Goal: Task Accomplishment & Management: Use online tool/utility

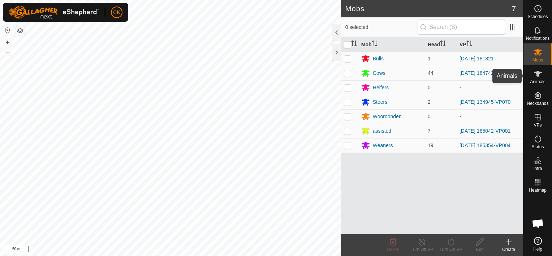
click at [540, 71] on icon at bounding box center [538, 73] width 9 height 9
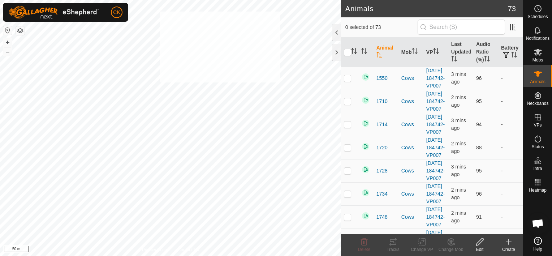
checkbox input "true"
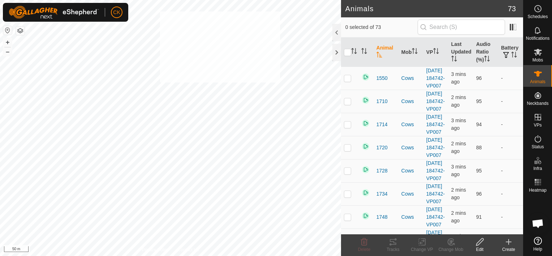
checkbox input "true"
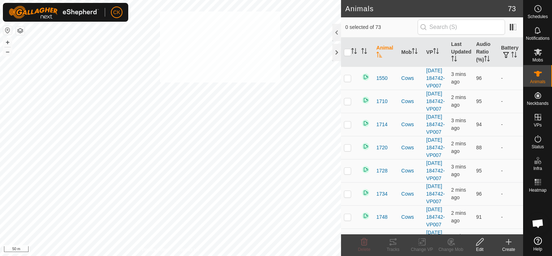
checkbox input "true"
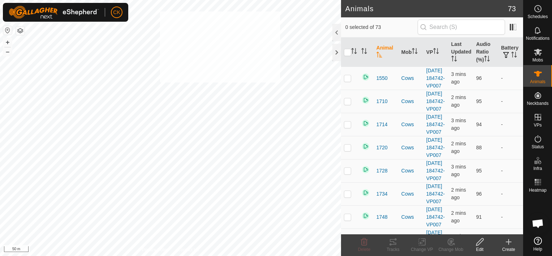
checkbox input "true"
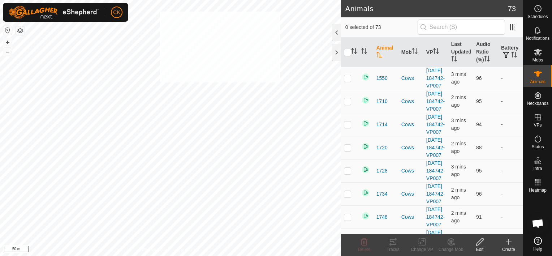
checkbox input "true"
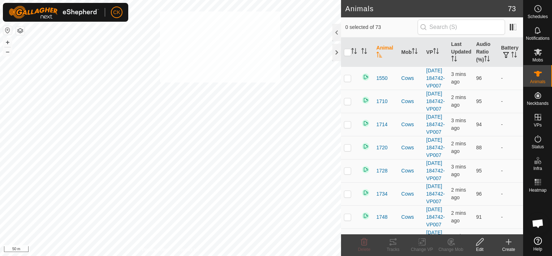
checkbox input "true"
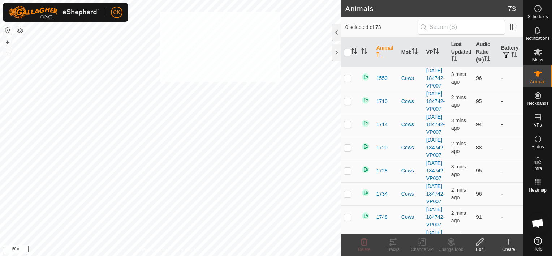
checkbox input "true"
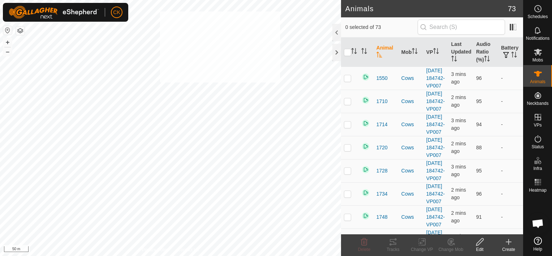
checkbox input "true"
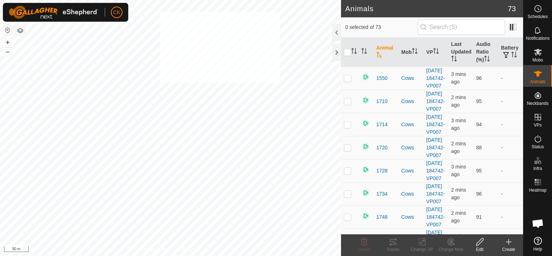
checkbox input "true"
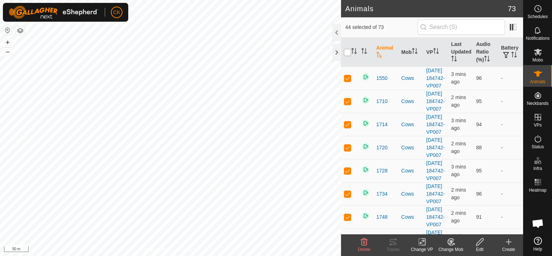
click at [347, 51] on input "checkbox" at bounding box center [347, 52] width 7 height 7
checkbox input "true"
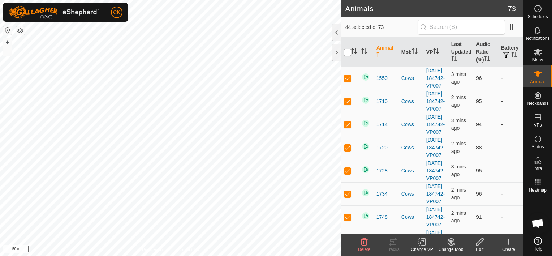
checkbox input "true"
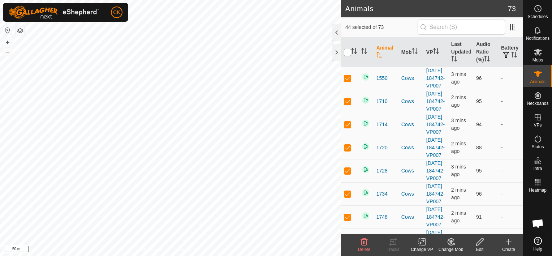
checkbox input "true"
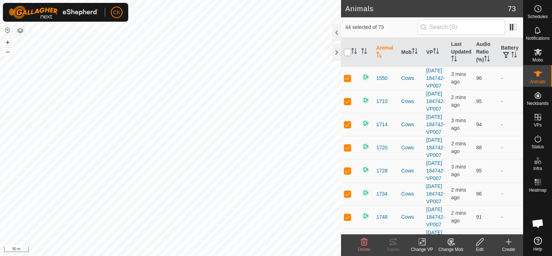
checkbox input "true"
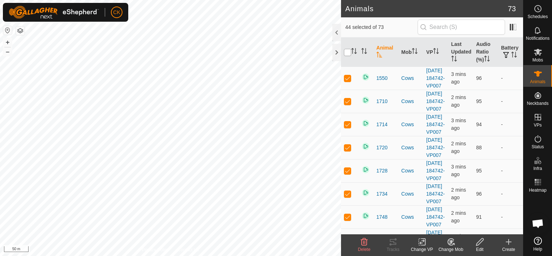
checkbox input "true"
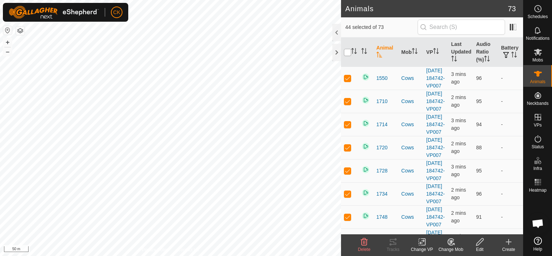
checkbox input "true"
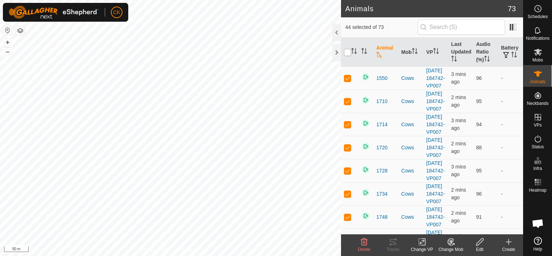
checkbox input "true"
click at [347, 51] on input "checkbox" at bounding box center [347, 52] width 7 height 7
checkbox input "false"
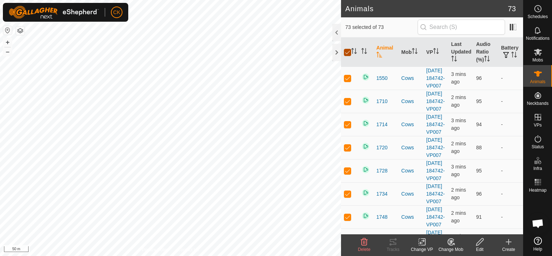
checkbox input "false"
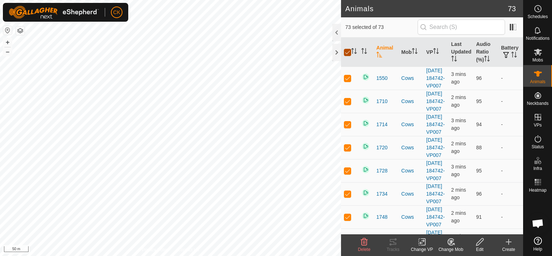
checkbox input "false"
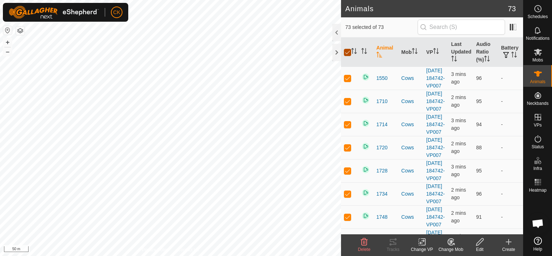
checkbox input "false"
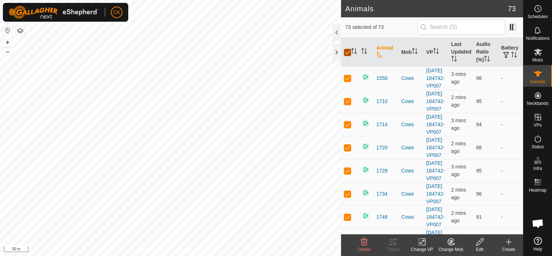
checkbox input "false"
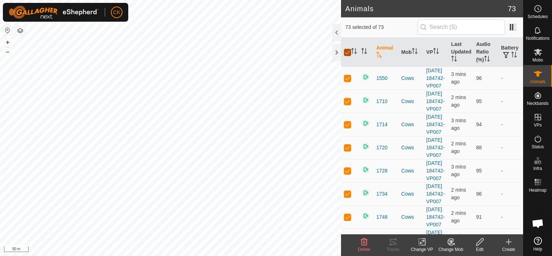
checkbox input "false"
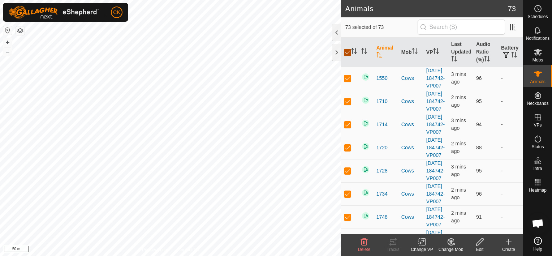
checkbox input "false"
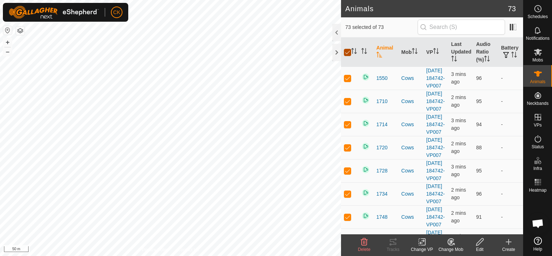
checkbox input "false"
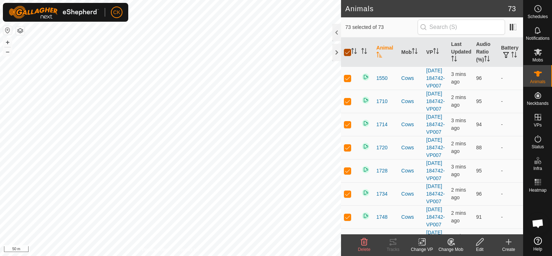
checkbox input "false"
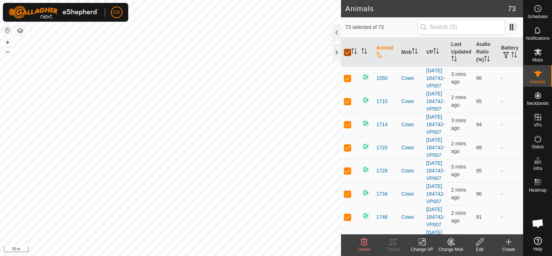
checkbox input "false"
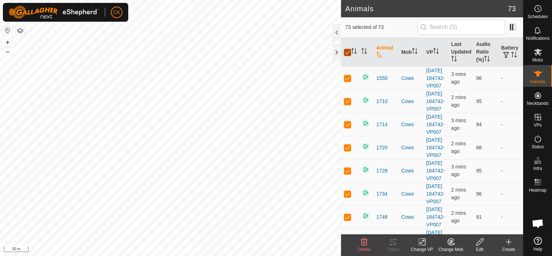
checkbox input "false"
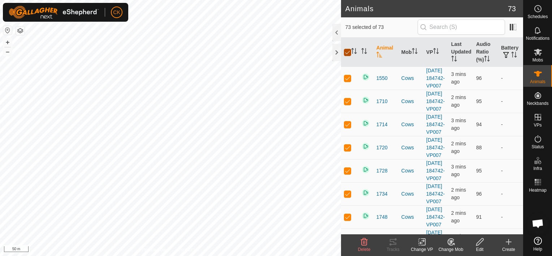
checkbox input "false"
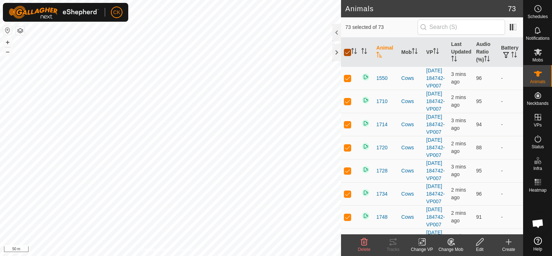
checkbox input "false"
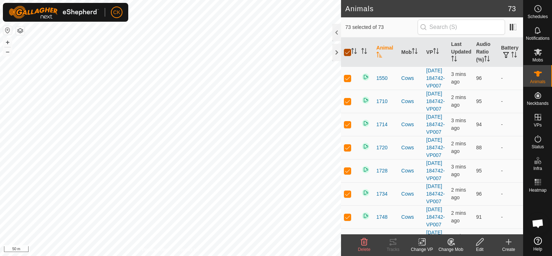
checkbox input "false"
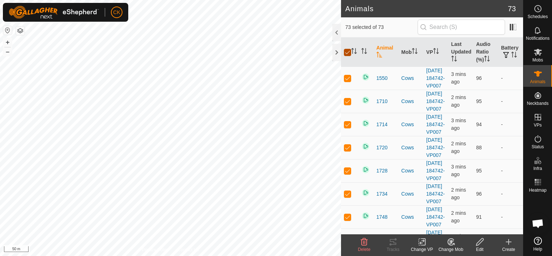
checkbox input "false"
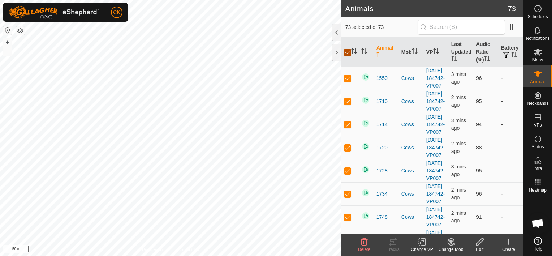
checkbox input "false"
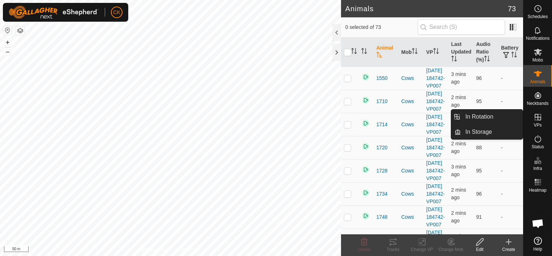
click at [540, 117] on icon at bounding box center [538, 117] width 7 height 7
click at [513, 115] on link "In Rotation" at bounding box center [492, 116] width 62 height 14
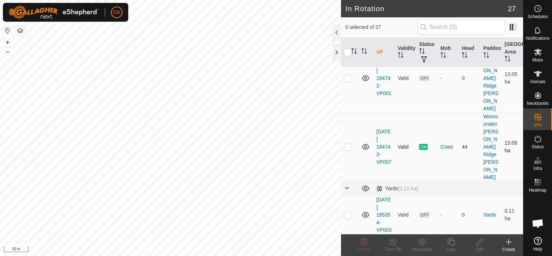
scroll to position [1084, 0]
click at [347, 150] on p-checkbox at bounding box center [347, 147] width 7 height 6
checkbox input "true"
click at [451, 241] on icon at bounding box center [451, 241] width 9 height 9
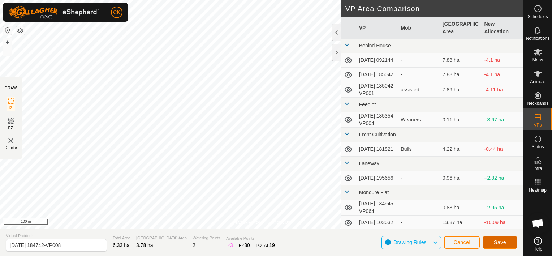
click at [498, 240] on span "Save" at bounding box center [500, 242] width 12 height 6
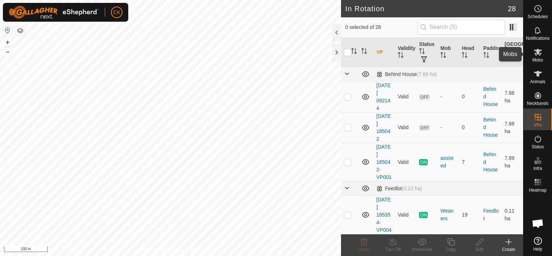
click at [538, 52] on icon at bounding box center [538, 52] width 8 height 7
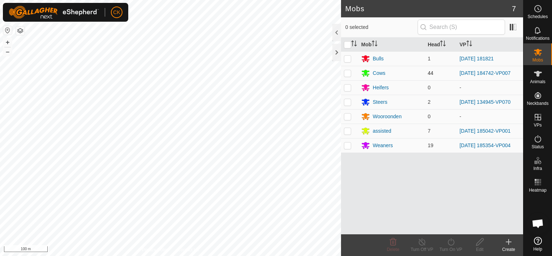
click at [348, 72] on p-checkbox at bounding box center [347, 73] width 7 height 6
checkbox input "true"
click at [451, 242] on icon at bounding box center [451, 241] width 9 height 9
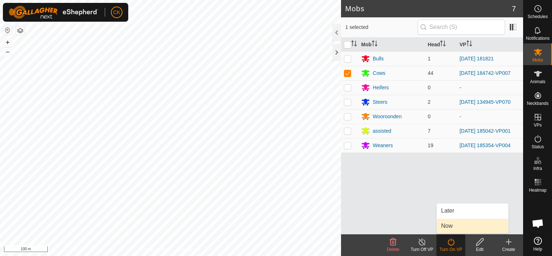
click at [450, 225] on link "Now" at bounding box center [473, 226] width 72 height 14
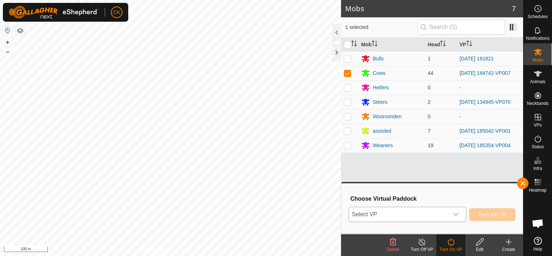
click at [457, 214] on icon "dropdown trigger" at bounding box center [455, 214] width 5 height 3
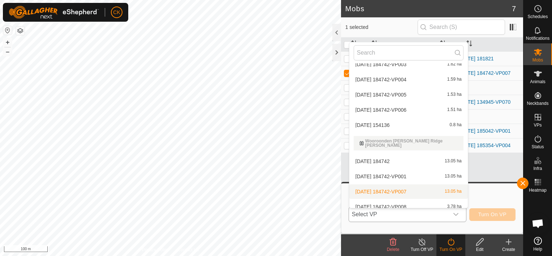
scroll to position [446, 0]
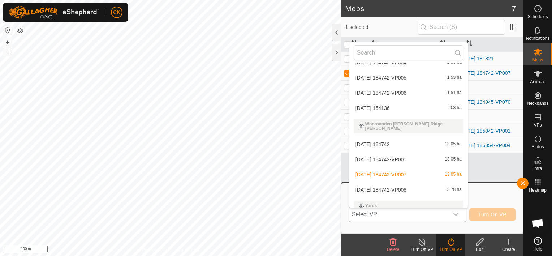
click at [408, 184] on li "[DATE] 184742-VP008 3.78 ha" at bounding box center [408, 189] width 119 height 14
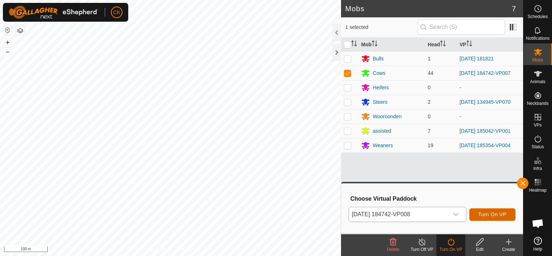
click at [486, 215] on span "Turn On VP" at bounding box center [492, 214] width 28 height 6
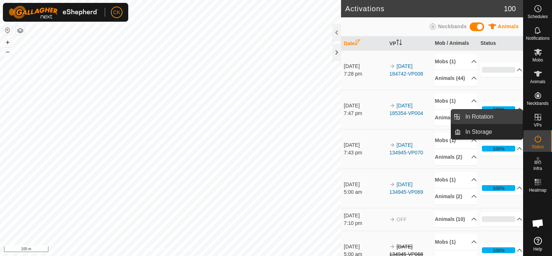
click at [518, 117] on link "In Rotation" at bounding box center [492, 116] width 62 height 14
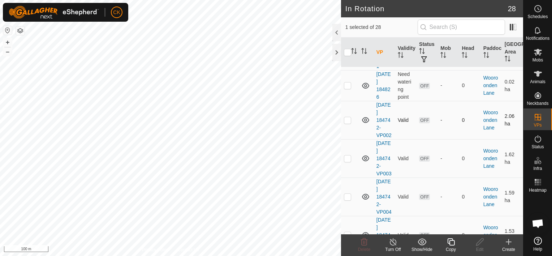
scroll to position [723, 0]
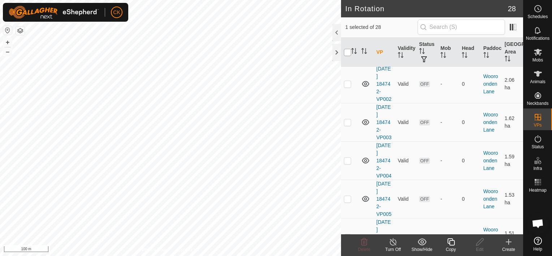
click at [347, 51] on input "checkbox" at bounding box center [347, 52] width 7 height 7
checkbox input "true"
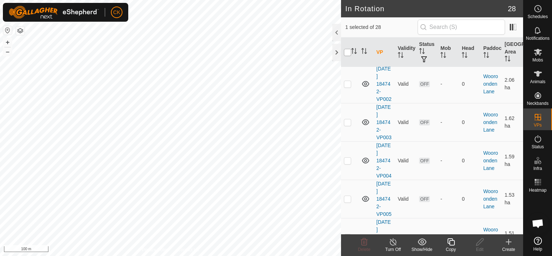
checkbox input "true"
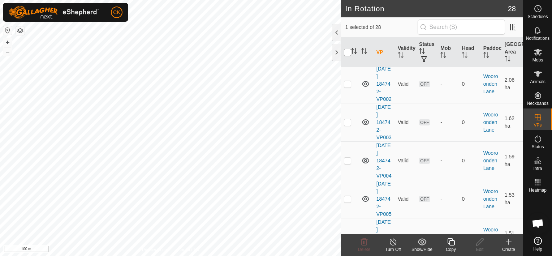
checkbox input "true"
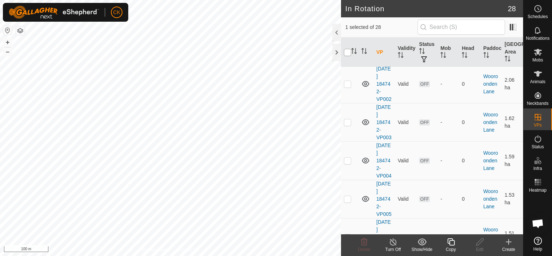
checkbox input "true"
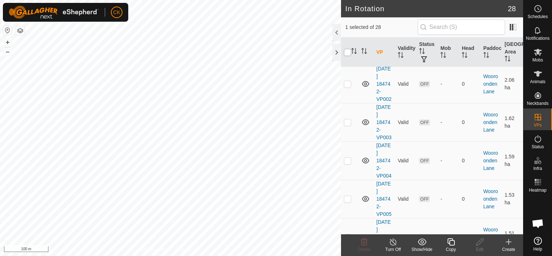
checkbox input "true"
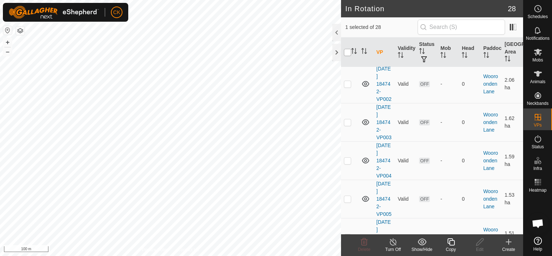
checkbox input "true"
click at [347, 51] on input "checkbox" at bounding box center [347, 52] width 7 height 7
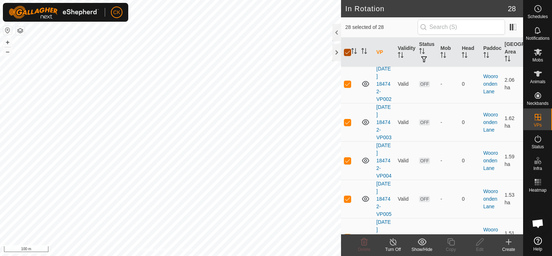
checkbox input "false"
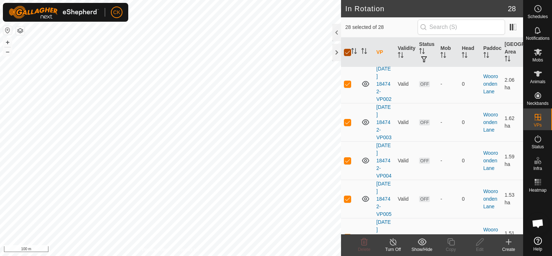
checkbox input "false"
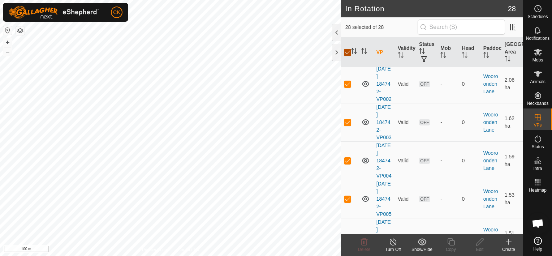
checkbox input "false"
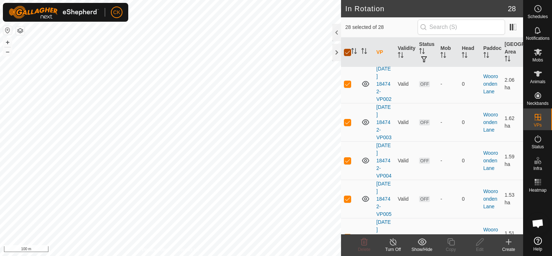
checkbox input "false"
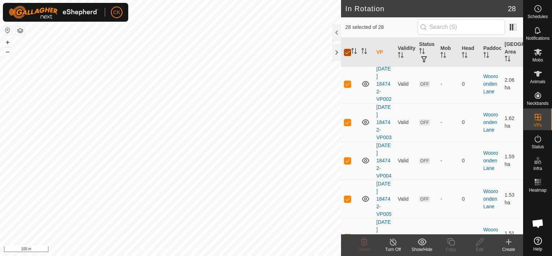
checkbox input "false"
click at [348, 21] on p-checkbox at bounding box center [347, 19] width 7 height 6
click at [349, 21] on p-checkbox at bounding box center [347, 19] width 7 height 6
click at [348, 52] on p-checkbox at bounding box center [347, 49] width 7 height 6
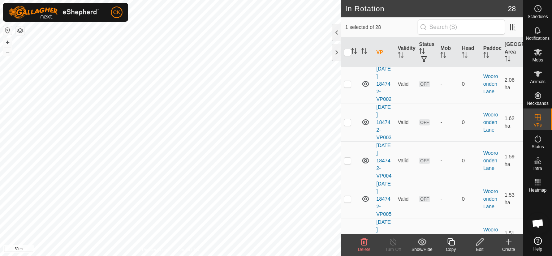
click at [348, 52] on p-checkbox at bounding box center [347, 49] width 7 height 6
click at [347, 87] on p-checkbox at bounding box center [347, 84] width 7 height 6
click at [363, 241] on icon at bounding box center [364, 241] width 9 height 9
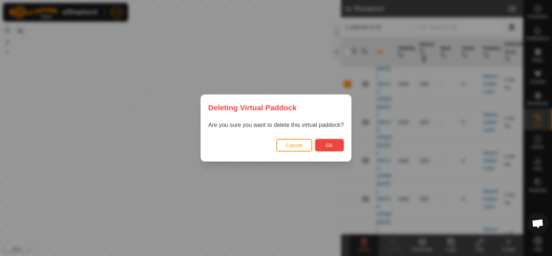
click at [329, 146] on span "Ok" at bounding box center [329, 145] width 7 height 6
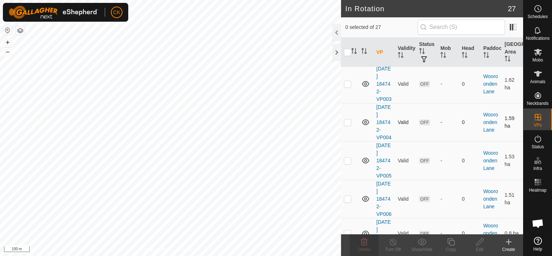
scroll to position [759, 0]
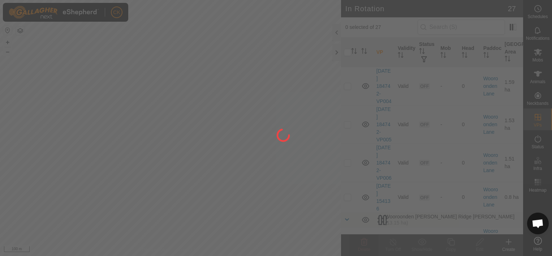
click at [346, 119] on div at bounding box center [276, 128] width 552 height 256
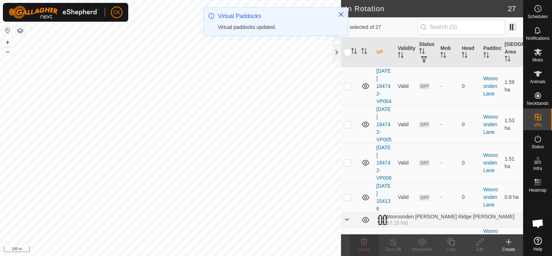
click at [348, 51] on p-checkbox at bounding box center [347, 48] width 7 height 6
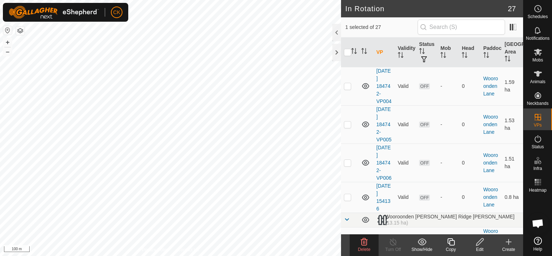
click at [348, 51] on p-checkbox at bounding box center [347, 48] width 7 height 6
click at [347, 89] on p-checkbox at bounding box center [347, 86] width 7 height 6
click at [346, 51] on p-checkbox at bounding box center [347, 48] width 7 height 6
click at [363, 241] on icon at bounding box center [364, 241] width 9 height 9
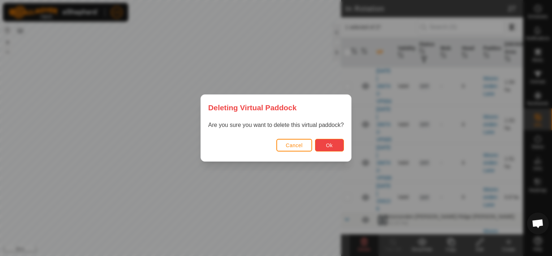
click at [331, 142] on button "Ok" at bounding box center [329, 145] width 29 height 13
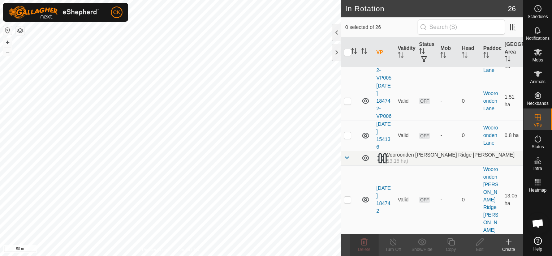
scroll to position [795, 0]
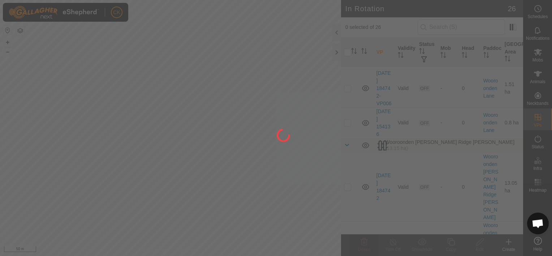
click at [347, 81] on div "CK Schedules Notifications Mobs Animals Neckbands VPs Status Infra Heatmap Help…" at bounding box center [276, 128] width 552 height 256
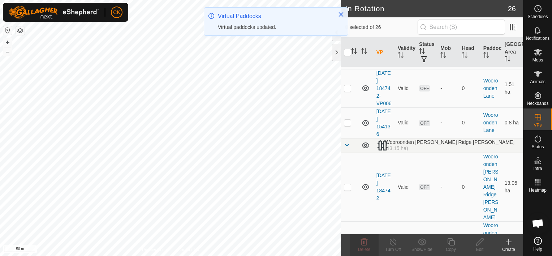
click at [348, 14] on p-checkbox at bounding box center [347, 12] width 7 height 6
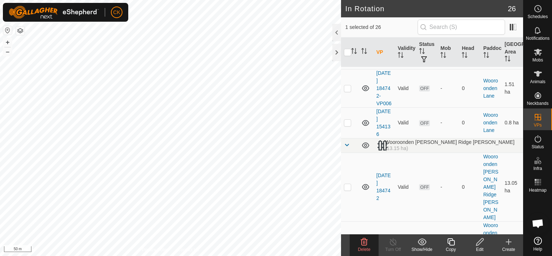
click at [364, 241] on icon at bounding box center [364, 241] width 9 height 9
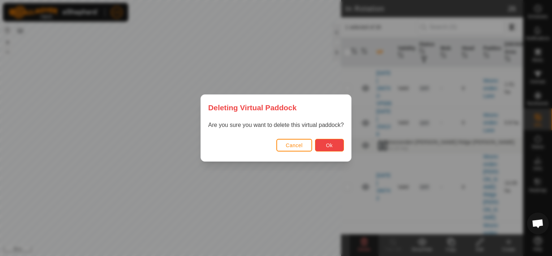
click at [325, 142] on button "Ok" at bounding box center [329, 145] width 29 height 13
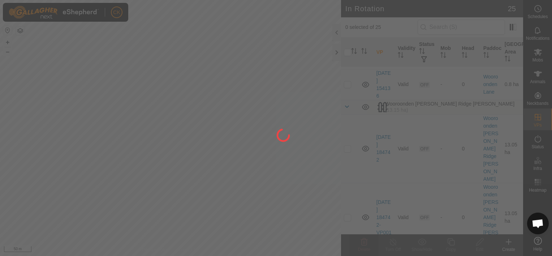
click at [345, 128] on div at bounding box center [276, 128] width 552 height 256
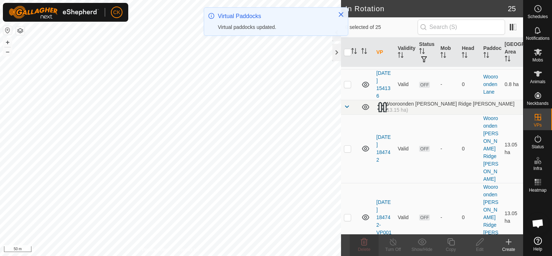
click at [348, 69] on td at bounding box center [349, 50] width 17 height 38
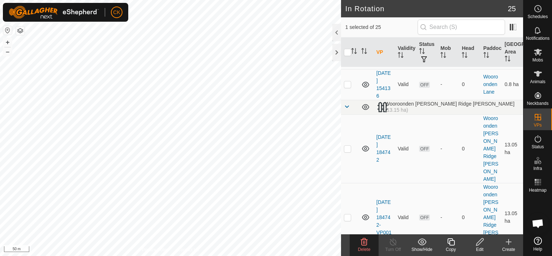
click at [347, 53] on p-checkbox at bounding box center [347, 50] width 7 height 6
click at [348, 87] on p-checkbox at bounding box center [347, 84] width 7 height 6
click at [364, 240] on icon at bounding box center [364, 241] width 7 height 7
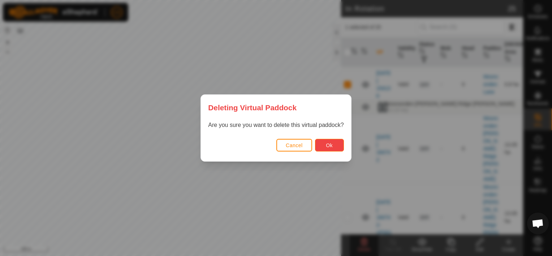
click at [330, 146] on span "Ok" at bounding box center [329, 145] width 7 height 6
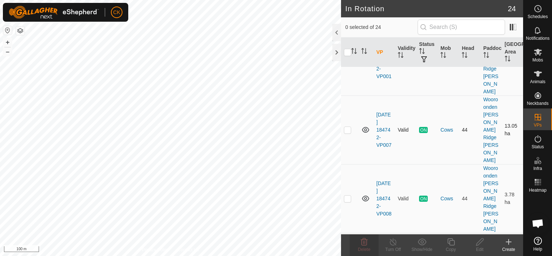
scroll to position [903, 0]
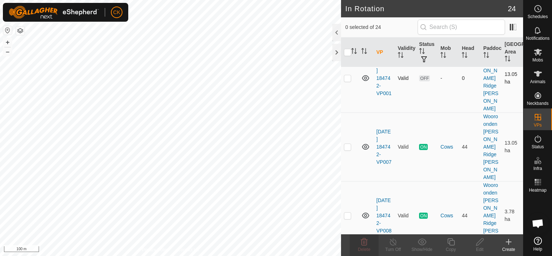
click at [348, 81] on p-checkbox at bounding box center [347, 78] width 7 height 6
click at [347, 81] on p-checkbox at bounding box center [347, 78] width 7 height 6
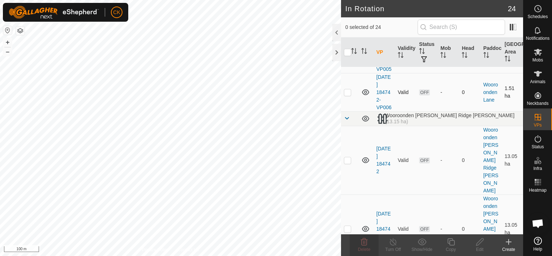
scroll to position [753, 0]
click at [346, 95] on p-checkbox at bounding box center [347, 92] width 7 height 6
click at [348, 95] on p-checkbox at bounding box center [347, 92] width 7 height 6
click at [347, 56] on p-checkbox at bounding box center [347, 54] width 7 height 6
click at [362, 241] on icon at bounding box center [364, 241] width 9 height 9
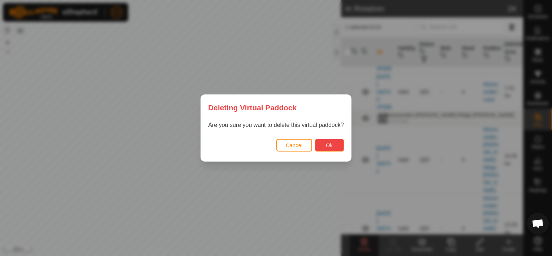
click at [330, 145] on span "Ok" at bounding box center [329, 145] width 7 height 6
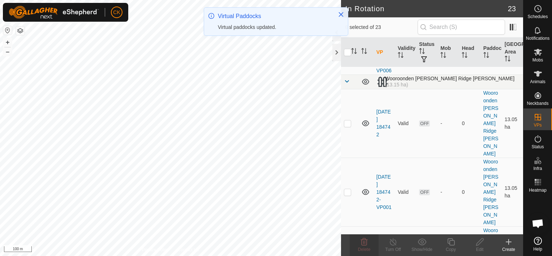
scroll to position [707, 0]
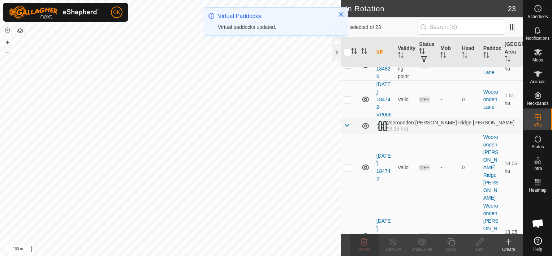
click at [346, 37] on p-checkbox at bounding box center [347, 34] width 7 height 6
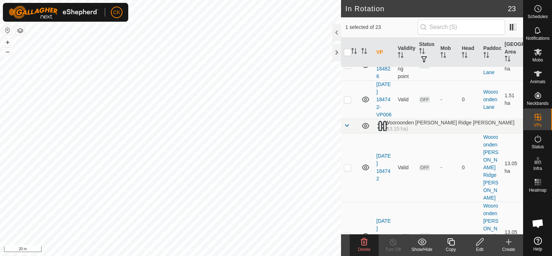
click at [348, 37] on p-checkbox at bounding box center [347, 34] width 7 height 6
click at [350, 68] on p-checkbox at bounding box center [347, 65] width 7 height 6
click at [347, 80] on td at bounding box center [349, 65] width 17 height 31
click at [347, 102] on p-checkbox at bounding box center [347, 99] width 7 height 6
click at [452, 241] on icon at bounding box center [451, 241] width 9 height 9
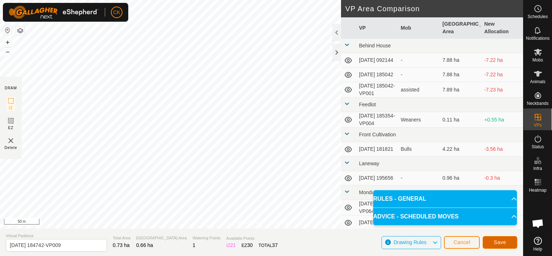
click at [496, 240] on span "Save" at bounding box center [500, 242] width 12 height 6
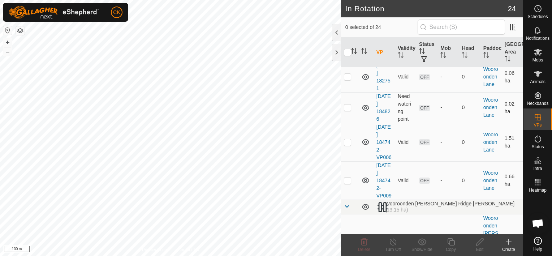
scroll to position [687, 0]
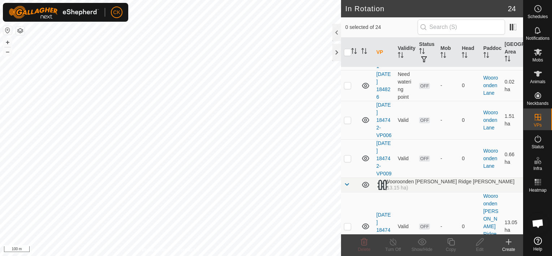
click at [347, 57] on p-checkbox at bounding box center [347, 55] width 7 height 6
click at [348, 123] on p-checkbox at bounding box center [347, 120] width 7 height 6
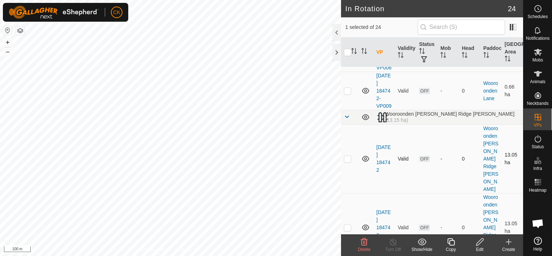
scroll to position [759, 0]
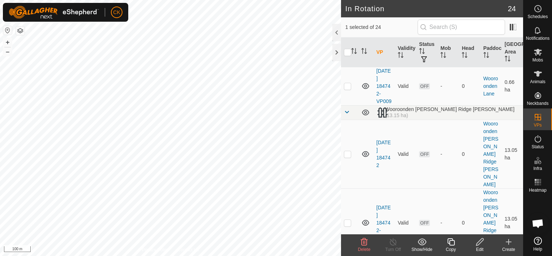
click at [346, 51] on p-checkbox at bounding box center [347, 48] width 7 height 6
click at [345, 89] on p-checkbox at bounding box center [347, 86] width 7 height 6
drag, startPoint x: 347, startPoint y: 165, endPoint x: 346, endPoint y: 158, distance: 7.3
click at [346, 89] on p-checkbox at bounding box center [347, 86] width 7 height 6
click at [349, 51] on p-checkbox at bounding box center [347, 48] width 7 height 6
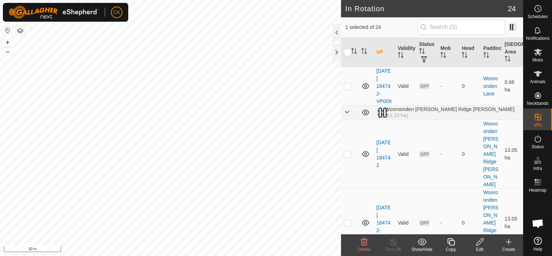
click at [348, 51] on p-checkbox at bounding box center [347, 48] width 7 height 6
